Goal: Task Accomplishment & Management: Manage account settings

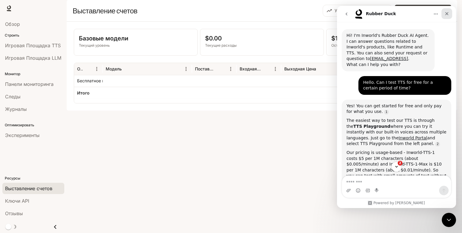
scroll to position [1, 0]
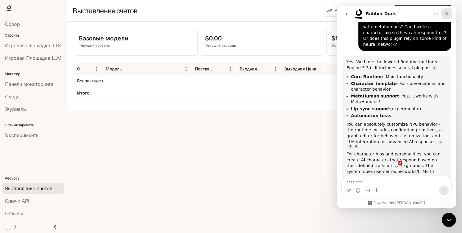
drag, startPoint x: 446, startPoint y: 15, endPoint x: 498, endPoint y: 104, distance: 103.0
click at [446, 15] on icon "Close" at bounding box center [446, 13] width 5 height 5
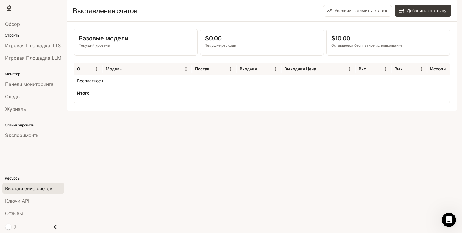
click at [121, 111] on div "Базовые модели Текущий уровень $0.00 Текущие расходы $10.00 Оставшееся бесплатн…" at bounding box center [262, 66] width 390 height 89
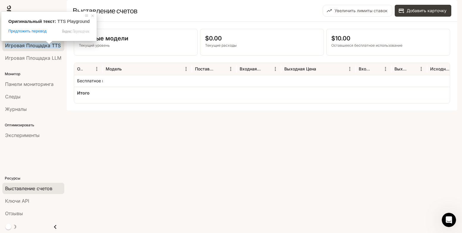
click at [41, 45] on ya-tr-span "Игровая Площадка TTS" at bounding box center [33, 46] width 56 height 6
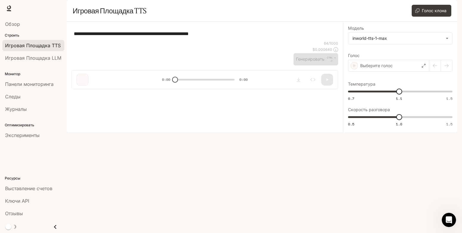
type textarea "**********"
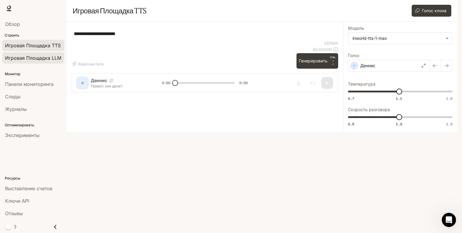
click at [37, 59] on span "Игровая Площадка LLM" at bounding box center [33, 57] width 56 height 7
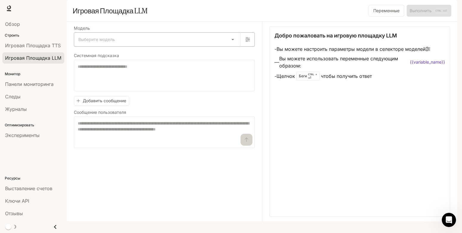
click at [233, 54] on body "Перейти к основному контенту Время выполнения Время выполнения Документация Док…" at bounding box center [231, 116] width 462 height 233
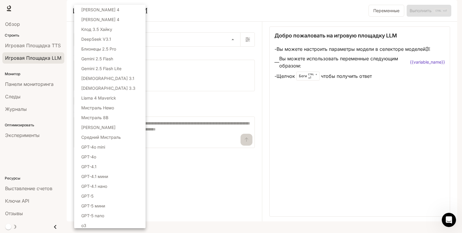
click at [276, 18] on div at bounding box center [231, 116] width 462 height 233
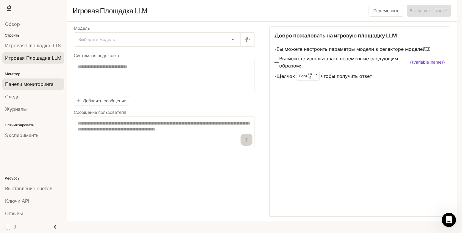
click at [31, 86] on ya-tr-span "Панели мониторинга" at bounding box center [29, 84] width 48 height 6
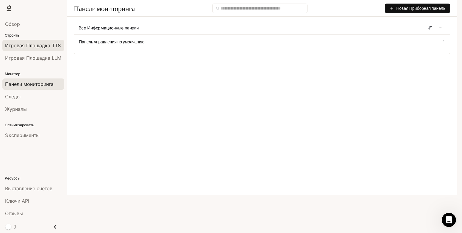
click at [25, 46] on span "Игровая Площадка TTS" at bounding box center [33, 45] width 56 height 7
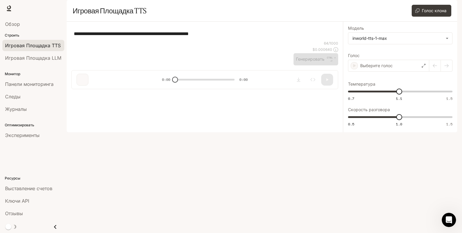
type textarea "**********"
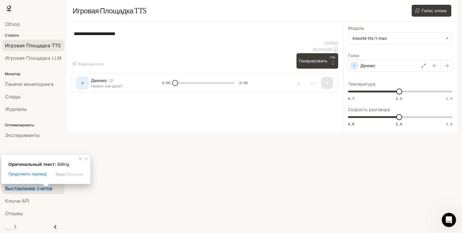
click at [32, 188] on ya-tr-span "Выставление счетов" at bounding box center [28, 189] width 47 height 6
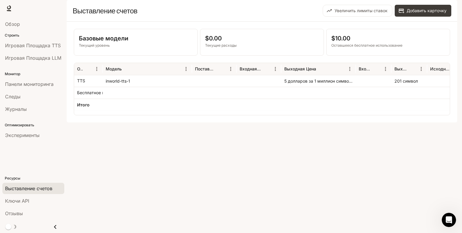
click at [160, 123] on div "Базовые модели Текущий уровень $0.00 Текущие расходы $10.00 Оставшееся бесплатн…" at bounding box center [262, 72] width 390 height 101
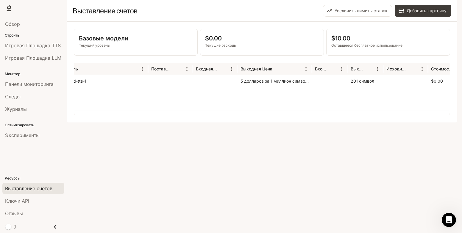
scroll to position [0, 34]
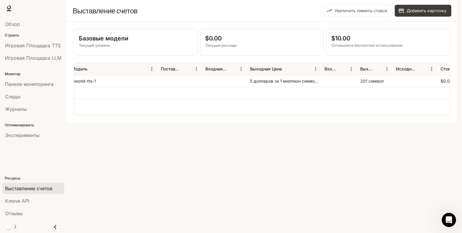
click at [405, 123] on div "Базовые модели Текущий уровень $0.00 Текущие расходы $10.00 Оставшееся бесплатн…" at bounding box center [262, 72] width 390 height 101
drag, startPoint x: 349, startPoint y: 151, endPoint x: 358, endPoint y: 153, distance: 9.6
click at [349, 123] on div "Базовые модели Текущий уровень $0.00 Текущие расходы $10.00 Оставшееся бесплатн…" at bounding box center [262, 72] width 390 height 101
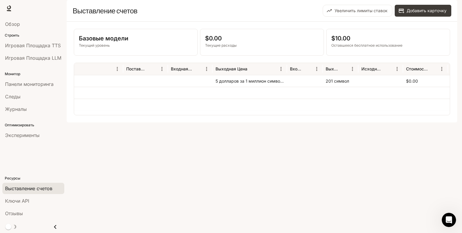
scroll to position [0, 0]
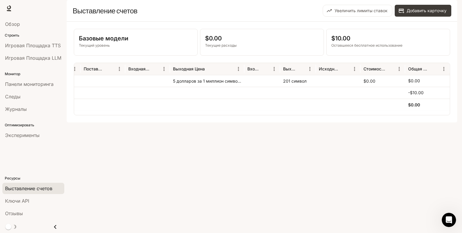
click at [323, 123] on div "Базовые модели Текущий уровень $0.00 Текущие расходы $10.00 Оставшееся бесплатн…" at bounding box center [262, 72] width 390 height 101
